Goal: Information Seeking & Learning: Learn about a topic

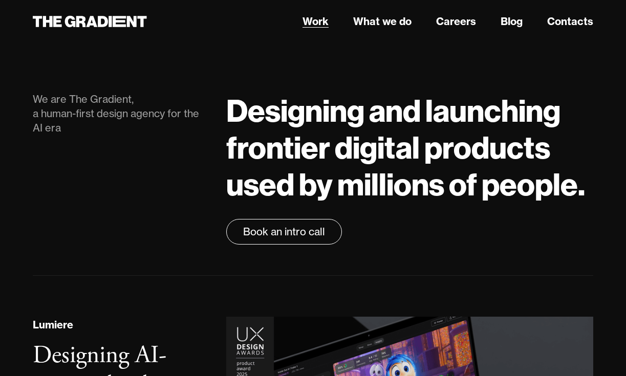
click at [314, 16] on link "Work" at bounding box center [315, 21] width 26 height 15
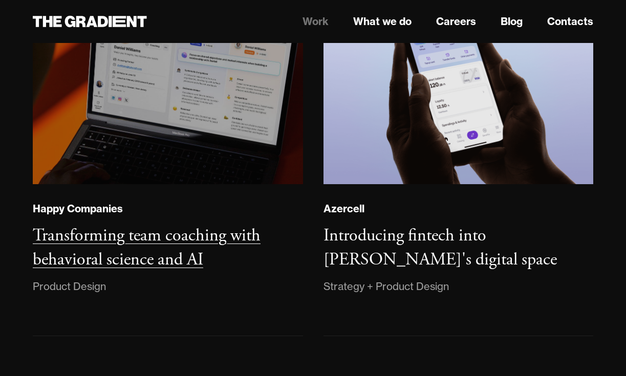
scroll to position [660, 0]
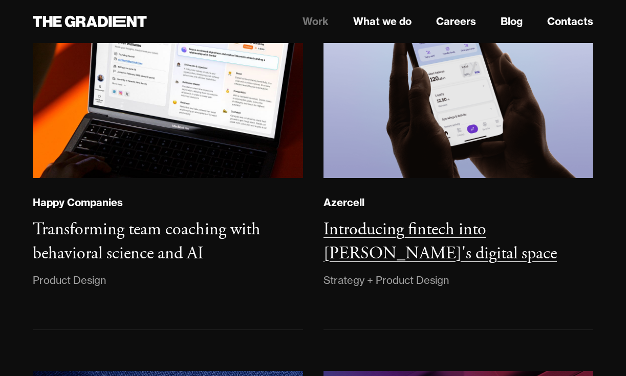
click at [337, 219] on h3 "Introducing fintech into [PERSON_NAME]'s digital space" at bounding box center [439, 242] width 233 height 47
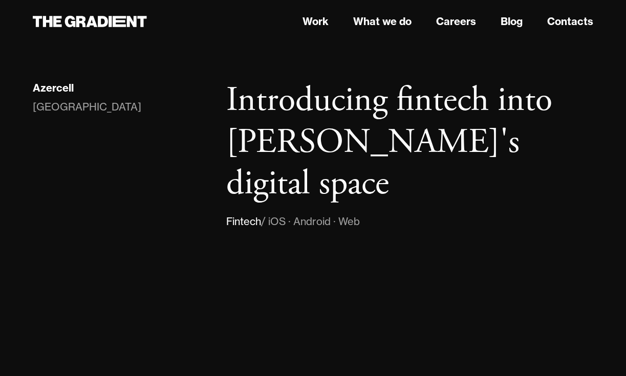
click at [301, 25] on nav "Work What we do Careers Blog Contacts" at bounding box center [409, 21] width 367 height 18
click at [303, 26] on link "Work" at bounding box center [315, 21] width 26 height 15
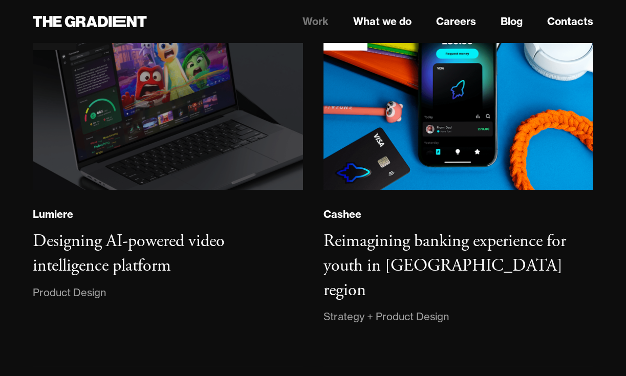
scroll to position [225, 0]
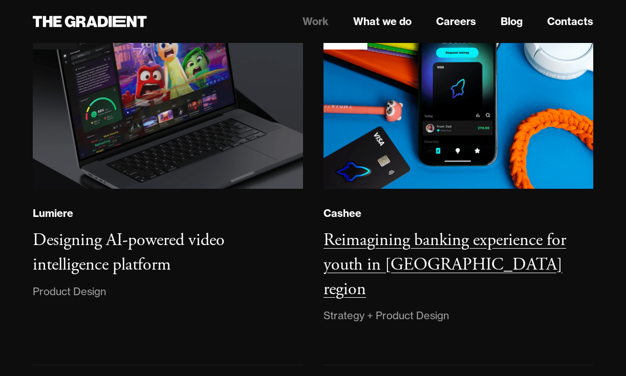
click at [391, 246] on h3 "Reimagining banking experience for youth in [GEOGRAPHIC_DATA] region" at bounding box center [444, 264] width 243 height 71
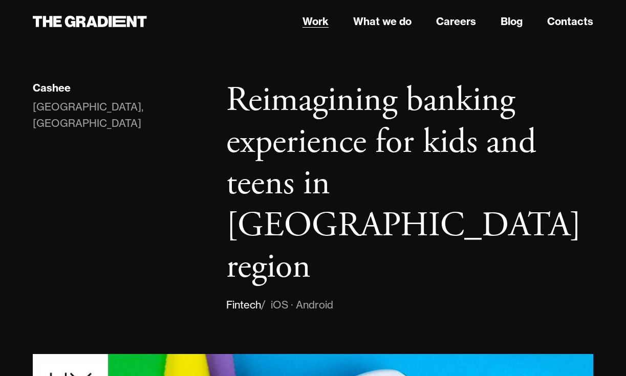
click at [315, 20] on link "Work" at bounding box center [315, 21] width 26 height 15
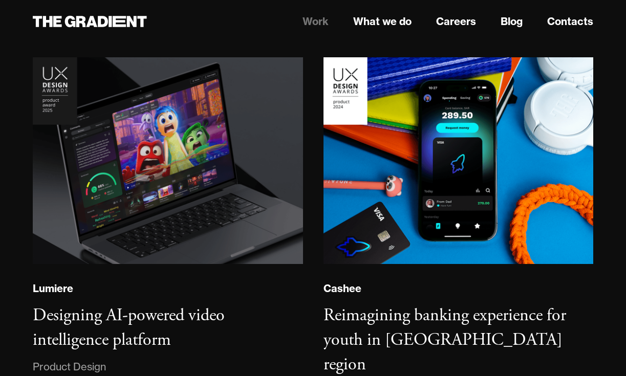
scroll to position [126, 0]
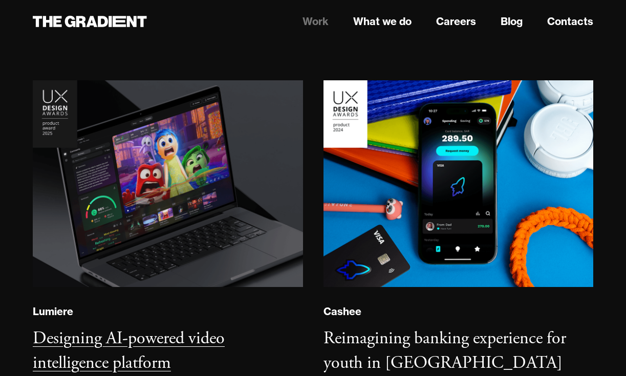
click at [119, 329] on h3 "Designing AI-powered video intelligence platform" at bounding box center [129, 351] width 192 height 47
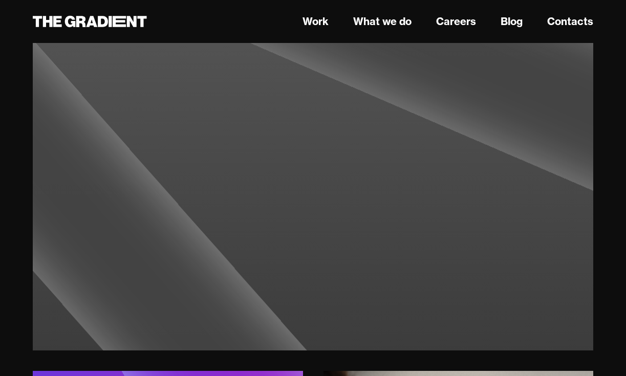
scroll to position [4427, 0]
